Goal: Task Accomplishment & Management: Use online tool/utility

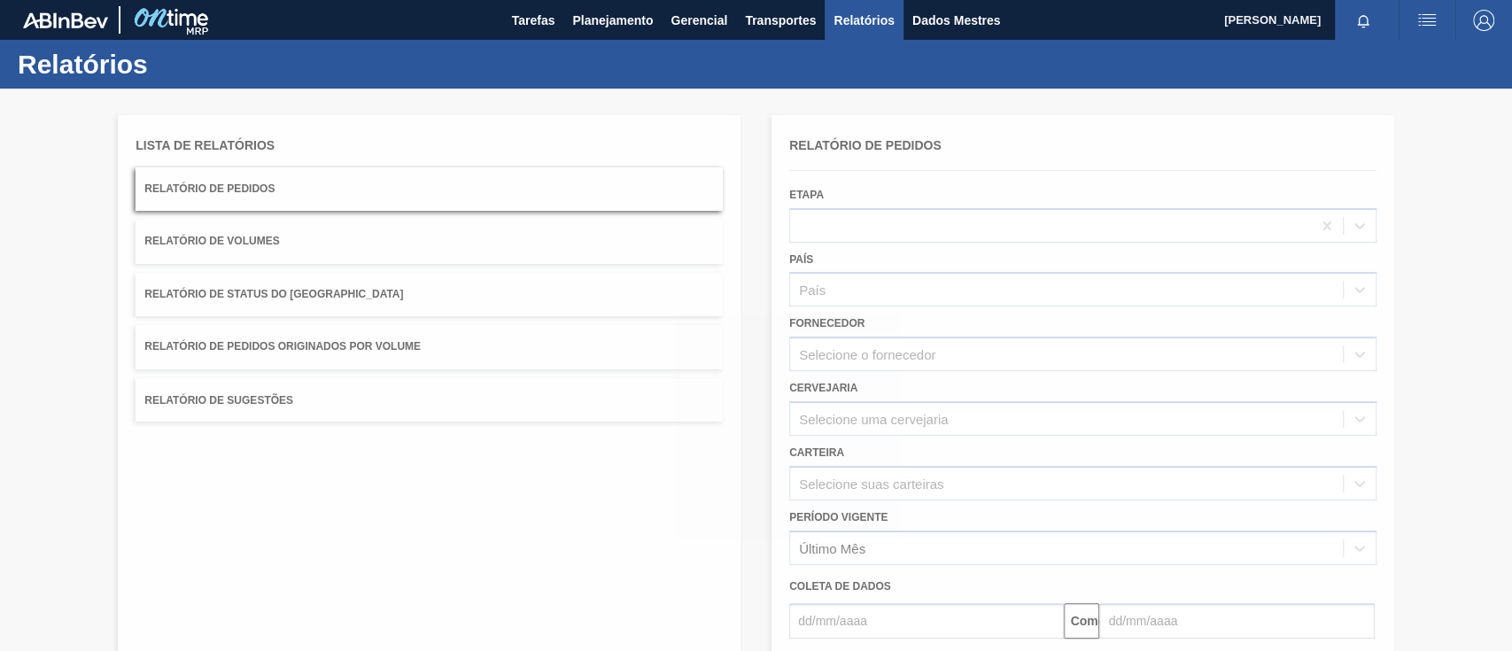
click at [347, 341] on div at bounding box center [756, 370] width 1512 height 562
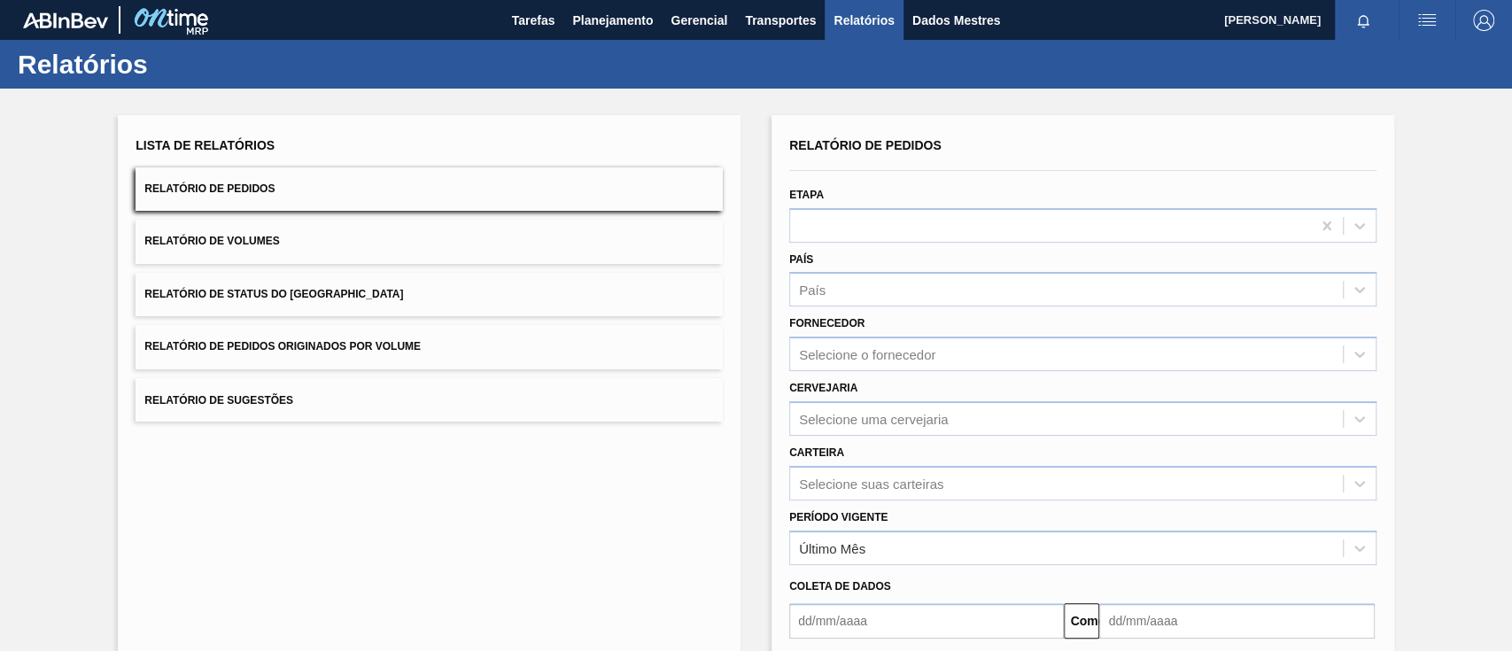
click at [439, 343] on button "Relatório de Pedidos Originados por Volume" at bounding box center [428, 346] width 587 height 43
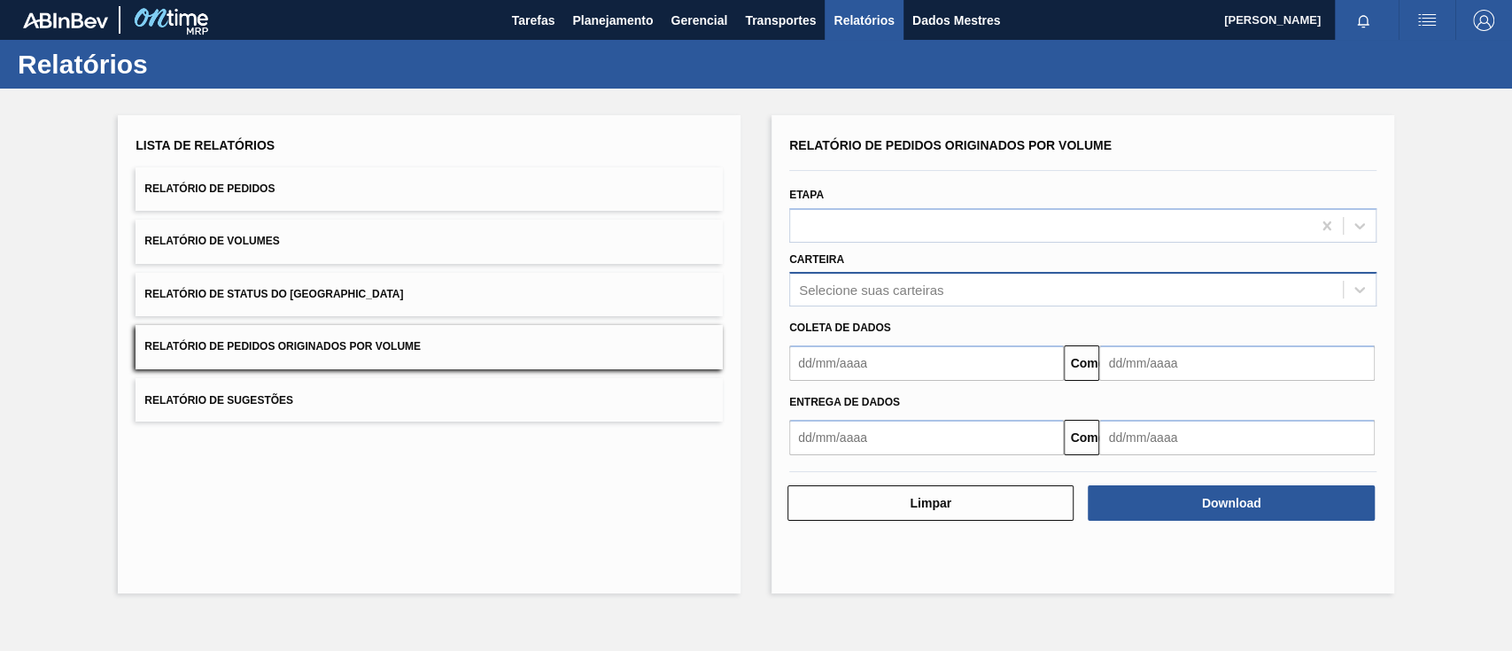
click at [850, 294] on font "Selecione suas carteiras" at bounding box center [871, 290] width 144 height 15
type input "aç"
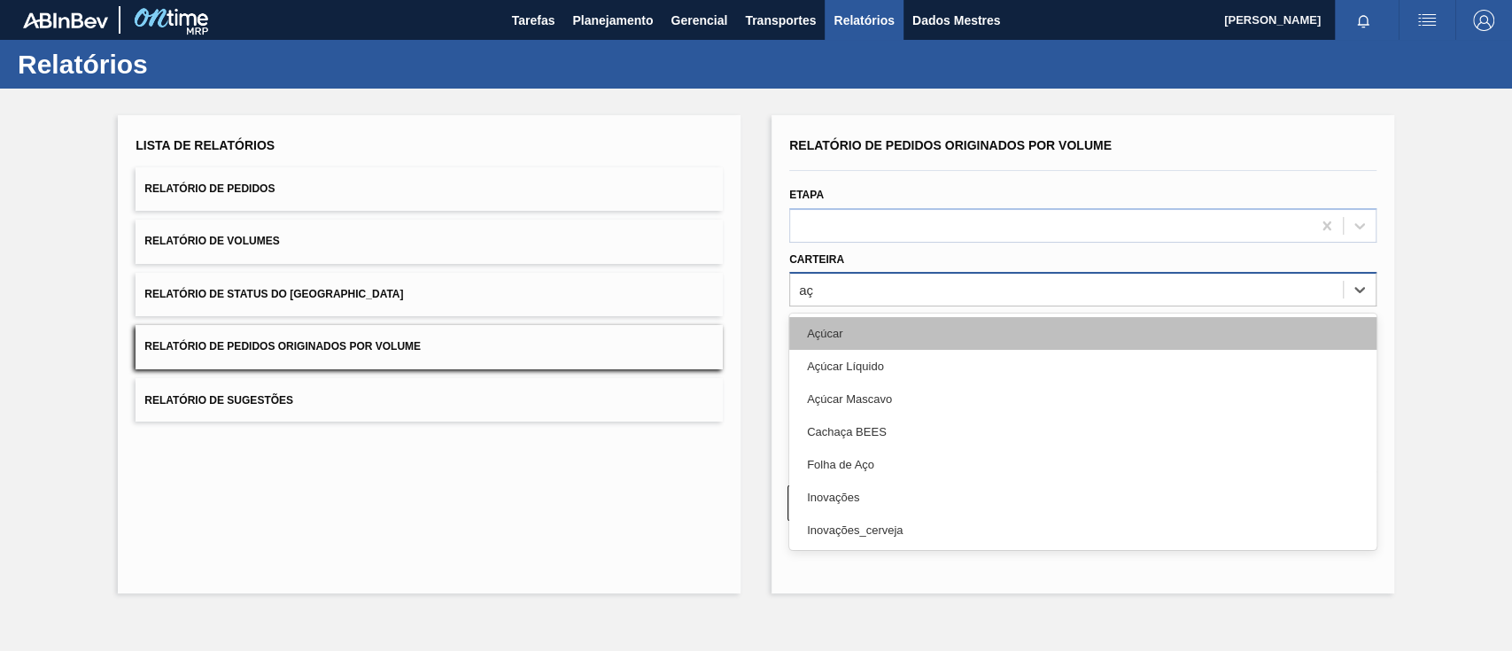
click at [853, 328] on div "Açúcar" at bounding box center [1082, 333] width 587 height 33
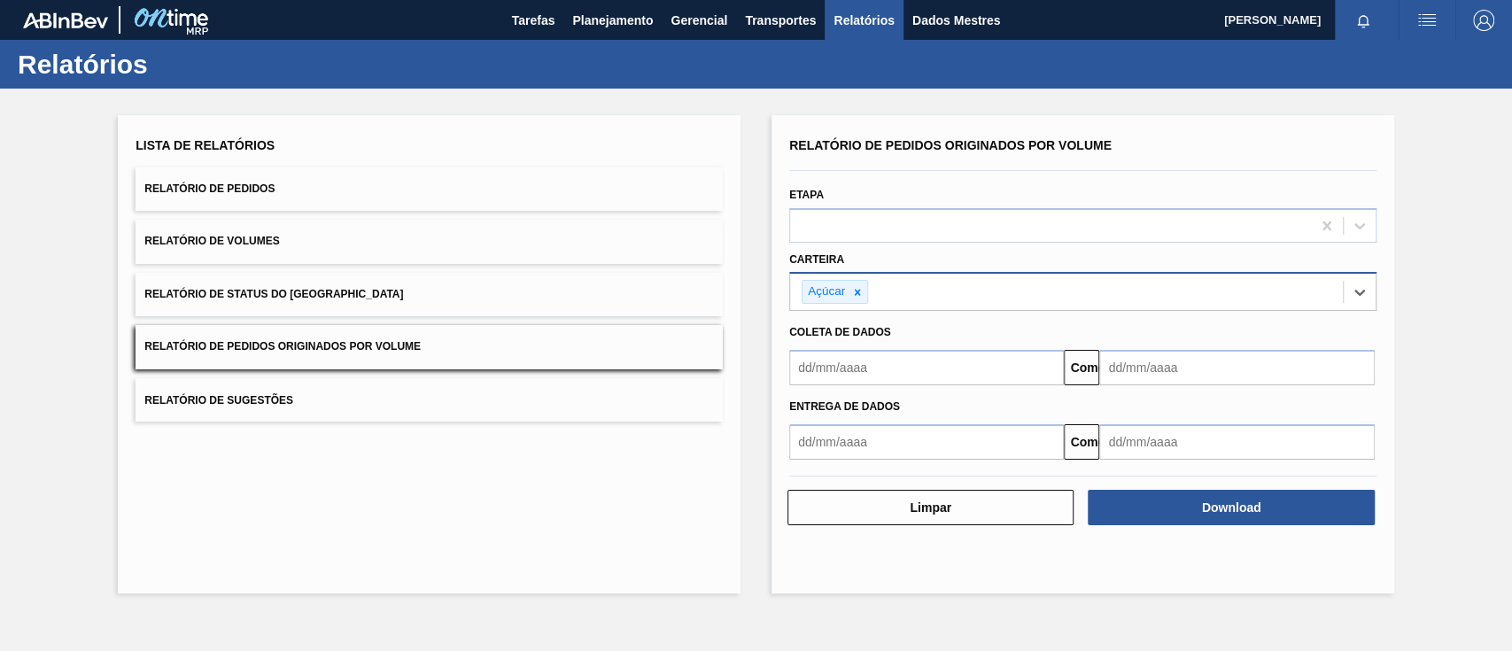
click at [848, 362] on input "text" at bounding box center [926, 367] width 275 height 35
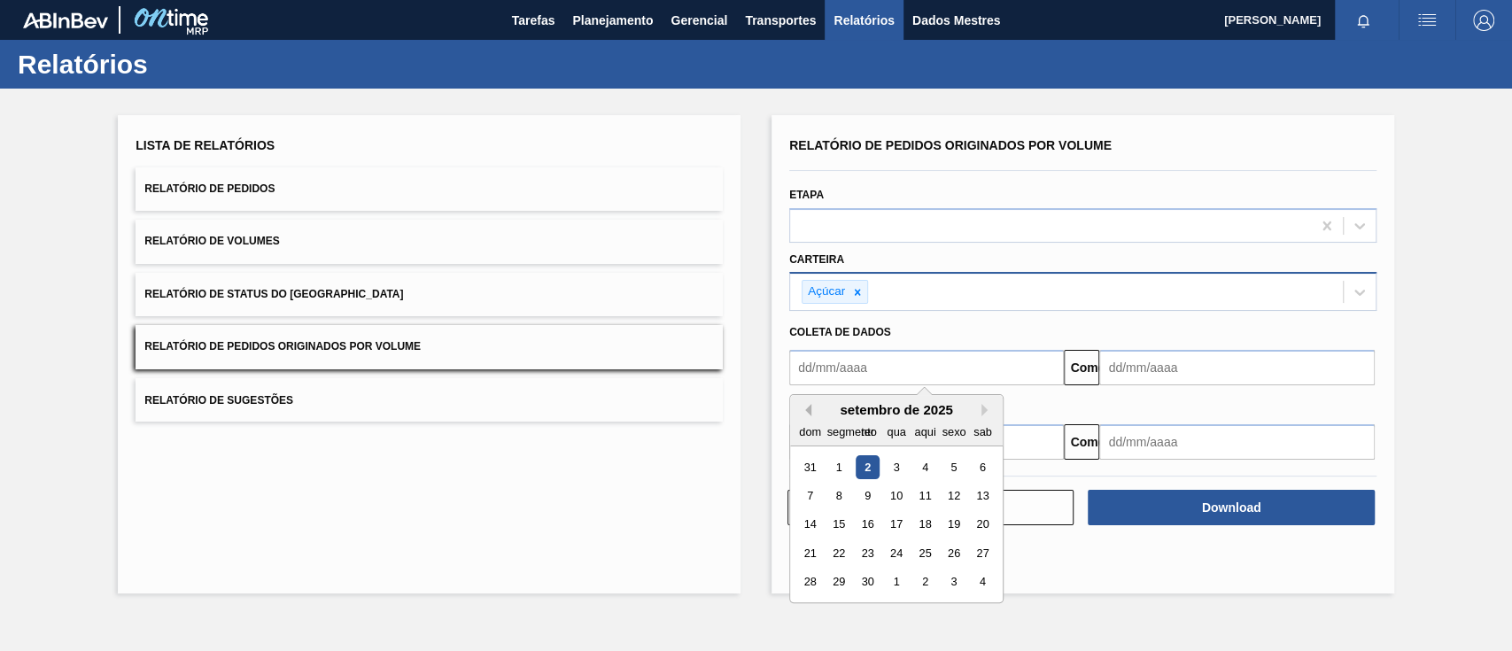
click at [808, 402] on div "[PERSON_NAME] Próximo mês setembro de 2025 dom segmento ter qua aqui sexo sab 3…" at bounding box center [896, 498] width 214 height 209
click at [808, 404] on button "[PERSON_NAME]" at bounding box center [805, 410] width 12 height 12
click at [956, 465] on div "1" at bounding box center [953, 467] width 24 height 24
type input "[DATE]"
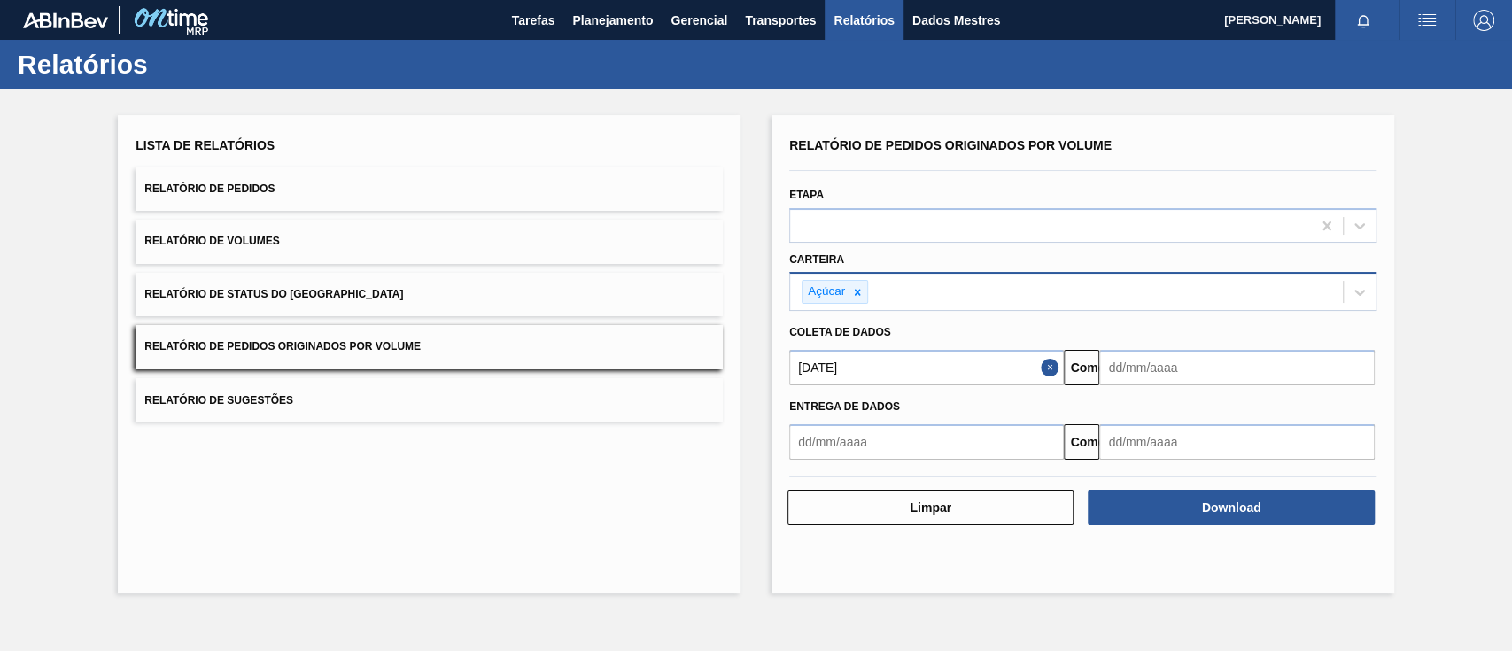
click at [1152, 360] on input "text" at bounding box center [1236, 367] width 275 height 35
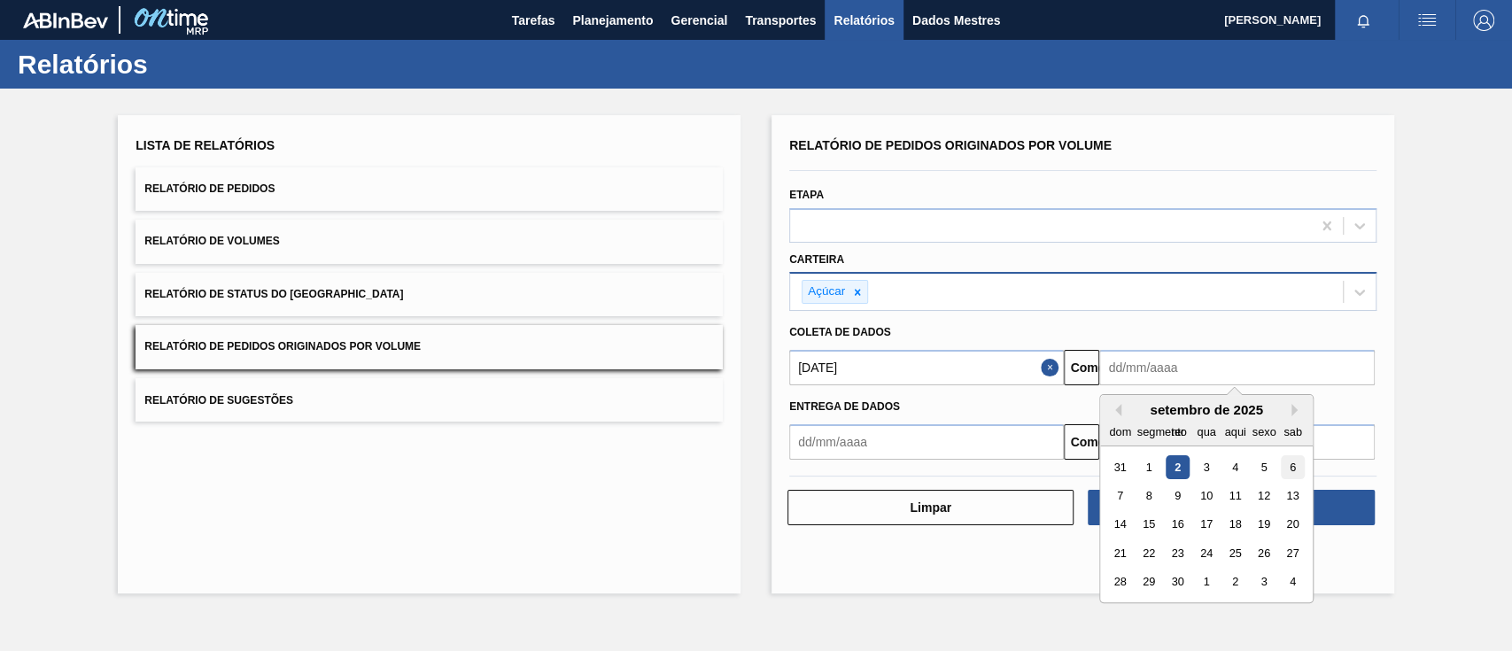
click at [1299, 471] on div "6" at bounding box center [1293, 467] width 24 height 24
type input "[DATE]"
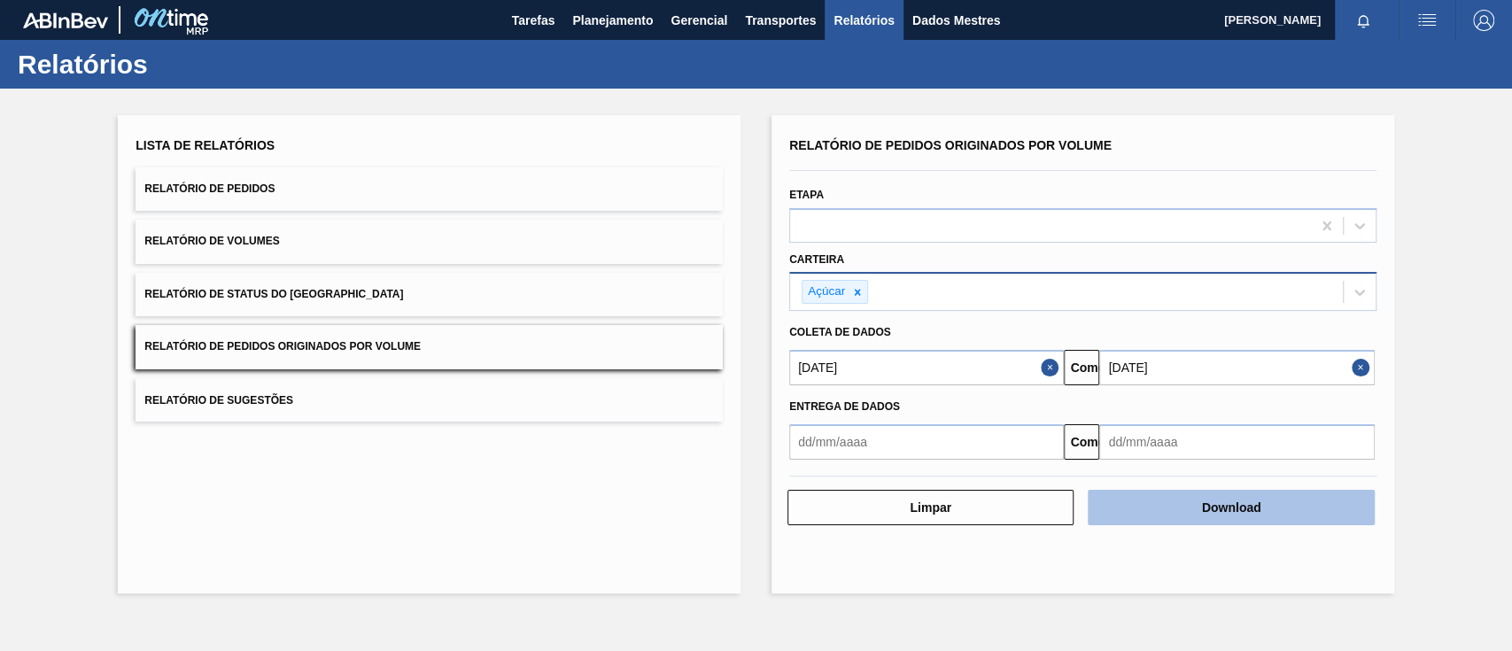
click at [1277, 513] on button "Download" at bounding box center [1231, 507] width 286 height 35
